Goal: Task Accomplishment & Management: Complete application form

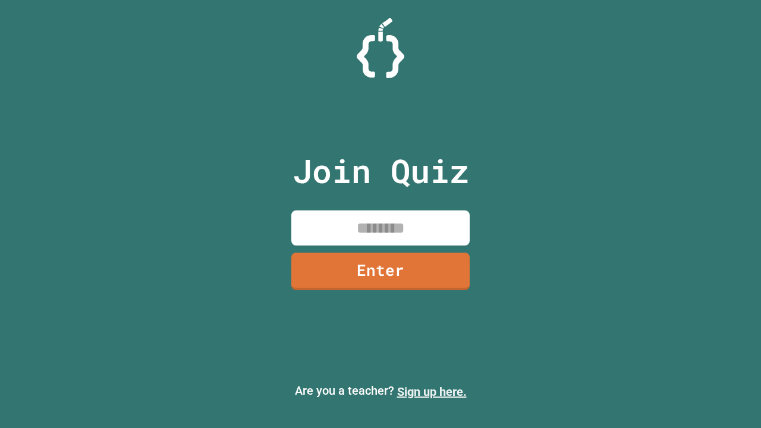
click at [432, 392] on link "Sign up here." at bounding box center [432, 392] width 70 height 14
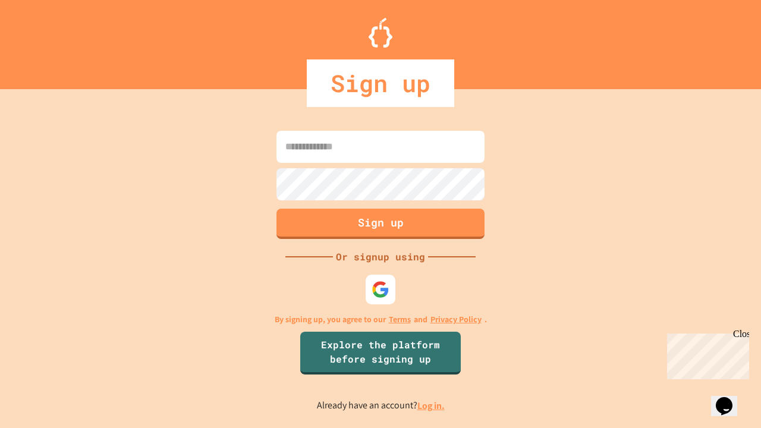
click at [432, 405] on link "Log in." at bounding box center [430, 405] width 27 height 12
